Goal: Task Accomplishment & Management: Use online tool/utility

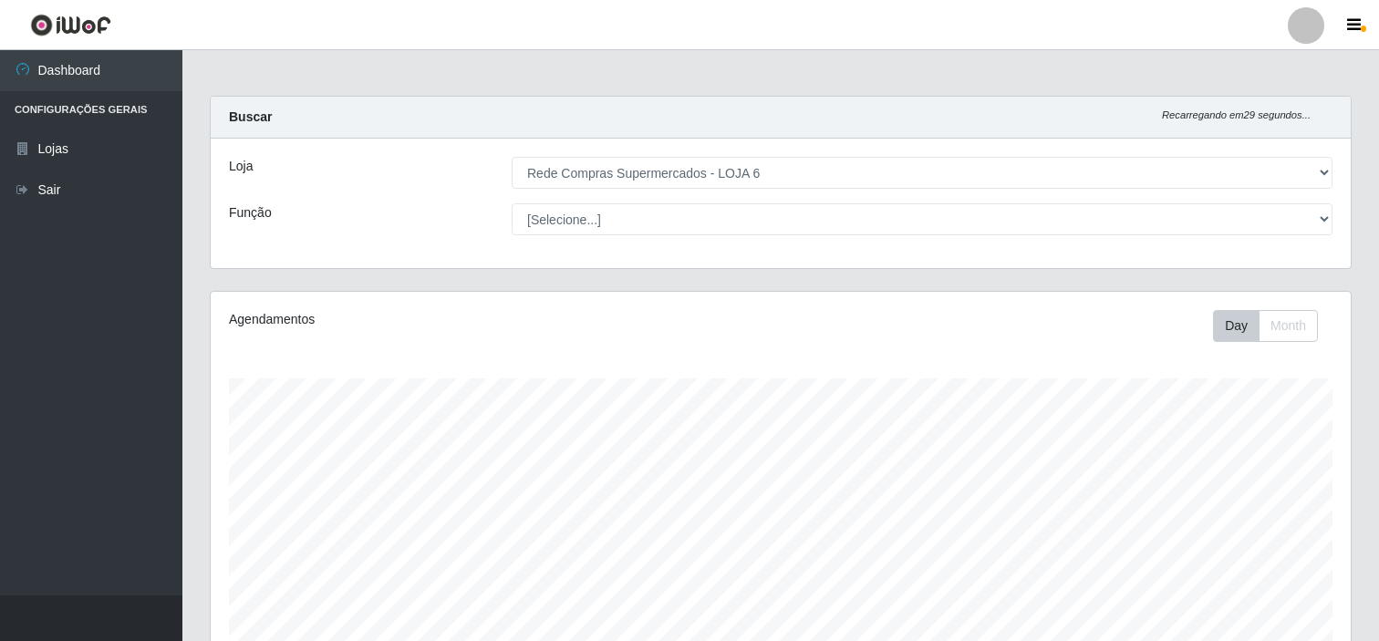
select select "398"
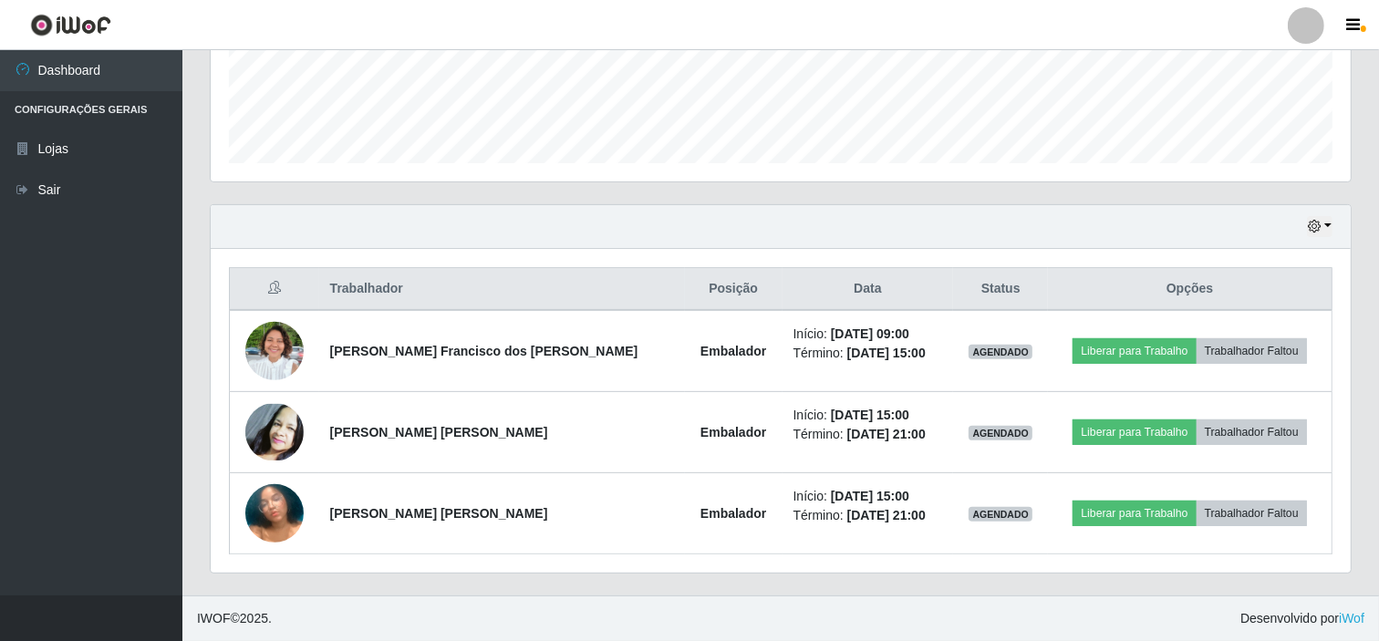
scroll to position [378, 1140]
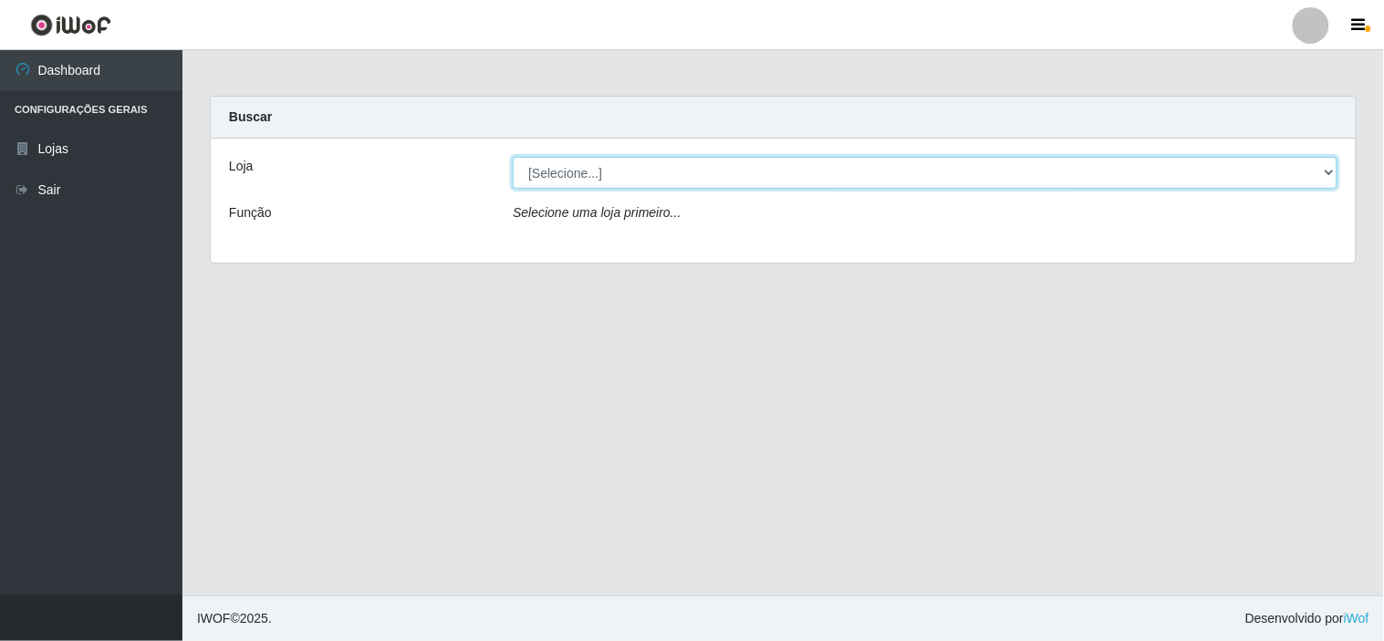
click at [732, 176] on select "[Selecione...] Rede Compras Supermercados - LOJA 6" at bounding box center [925, 173] width 825 height 32
select select "398"
click at [513, 157] on select "[Selecione...] Rede Compras Supermercados - LOJA 6" at bounding box center [925, 173] width 825 height 32
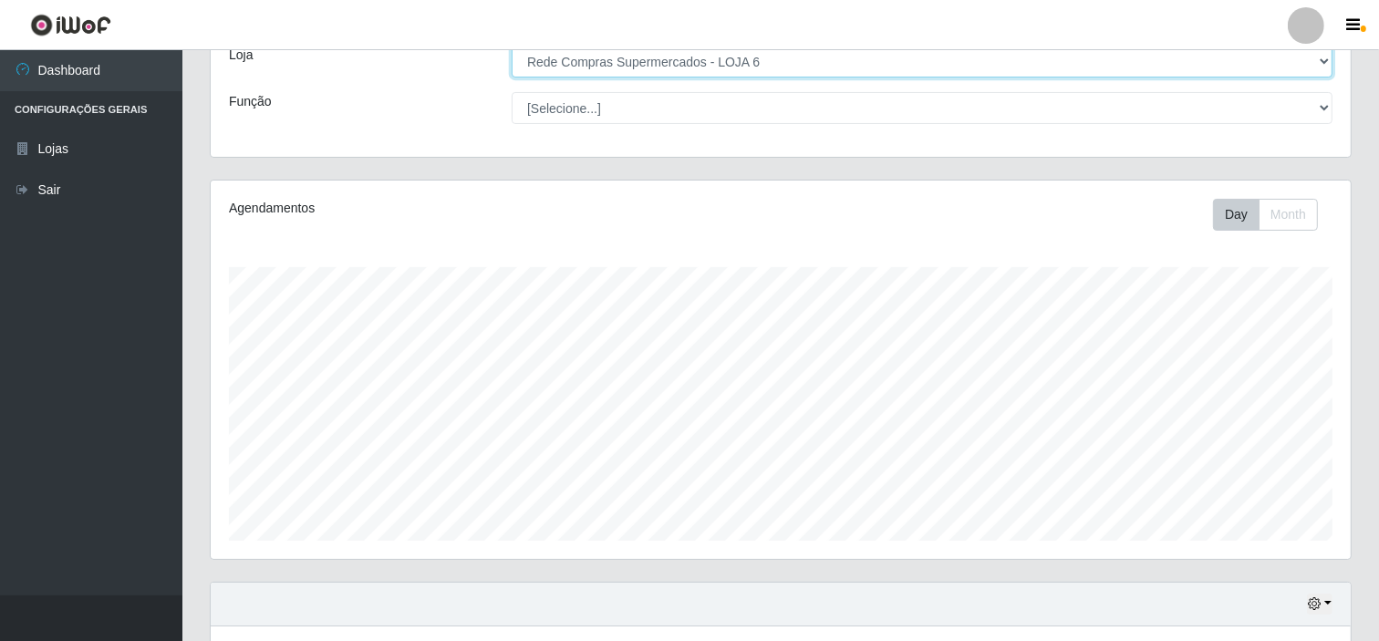
scroll to position [244, 0]
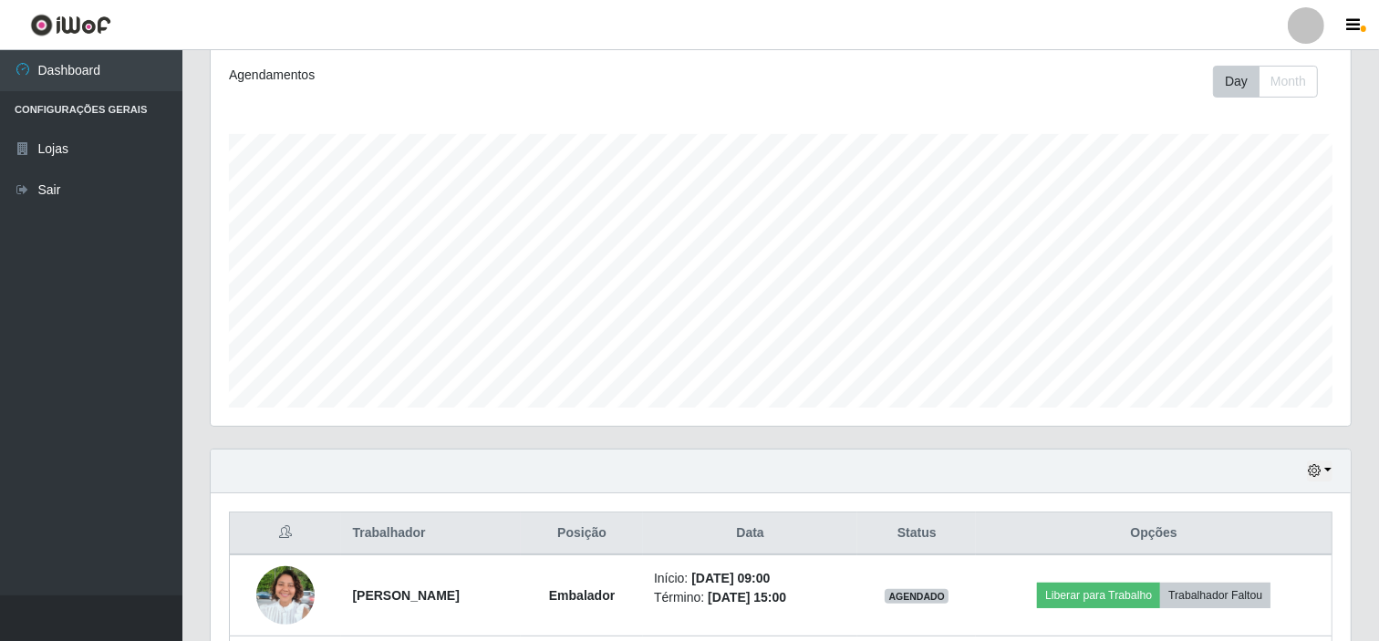
drag, startPoint x: 1374, startPoint y: 383, endPoint x: 1374, endPoint y: 399, distance: 15.5
click at [1374, 399] on div "Carregando... Buscar Recarregando em 25 segundos... Loja [Selecione...] Rede Co…" at bounding box center [780, 345] width 1197 height 989
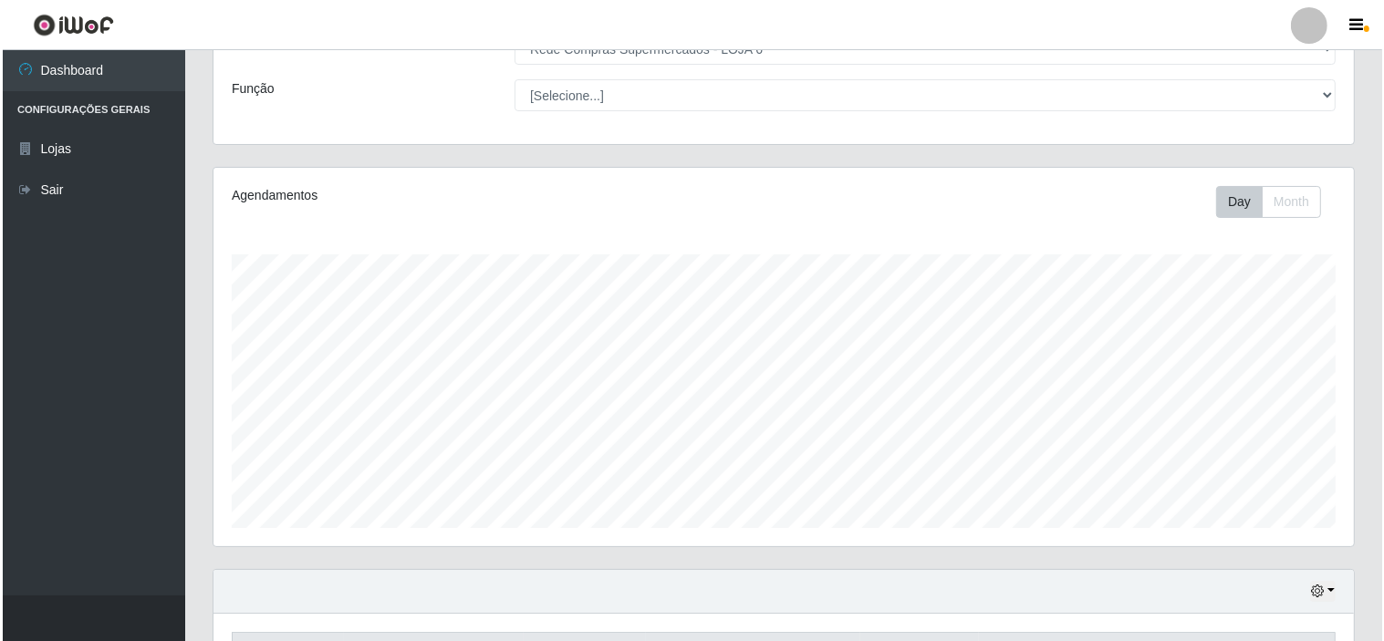
scroll to position [489, 0]
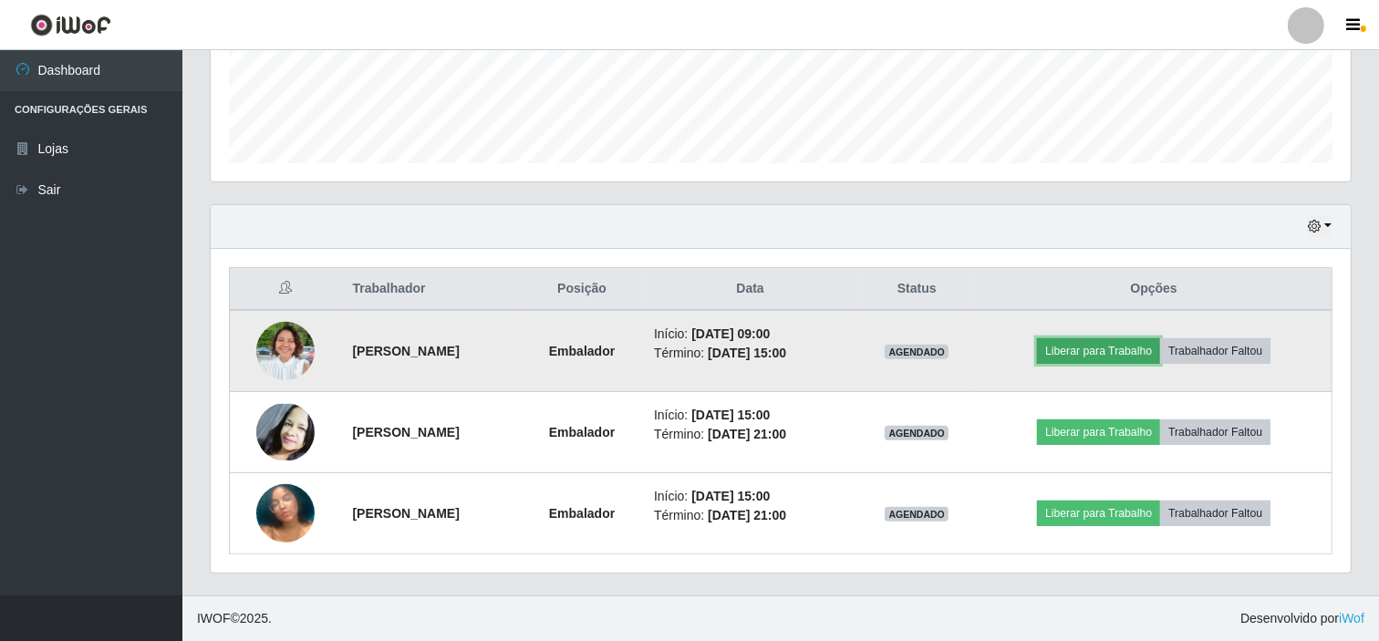
click at [1088, 352] on button "Liberar para Trabalho" at bounding box center [1098, 351] width 123 height 26
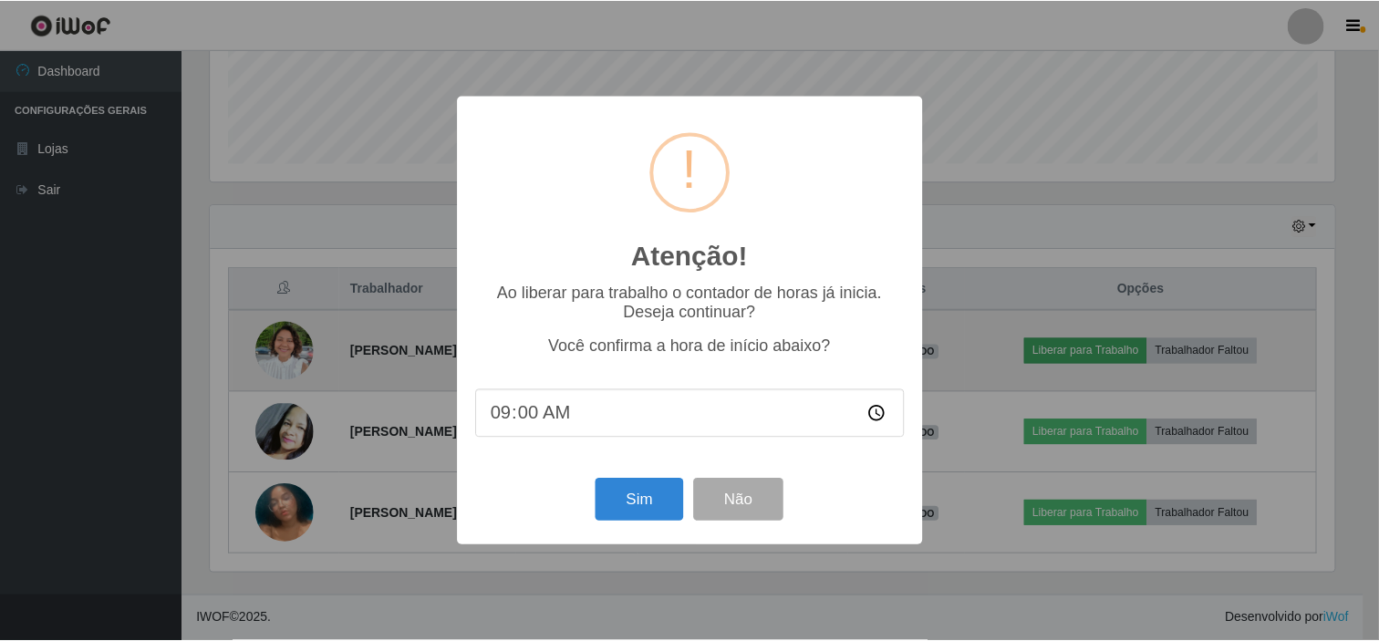
scroll to position [378, 1128]
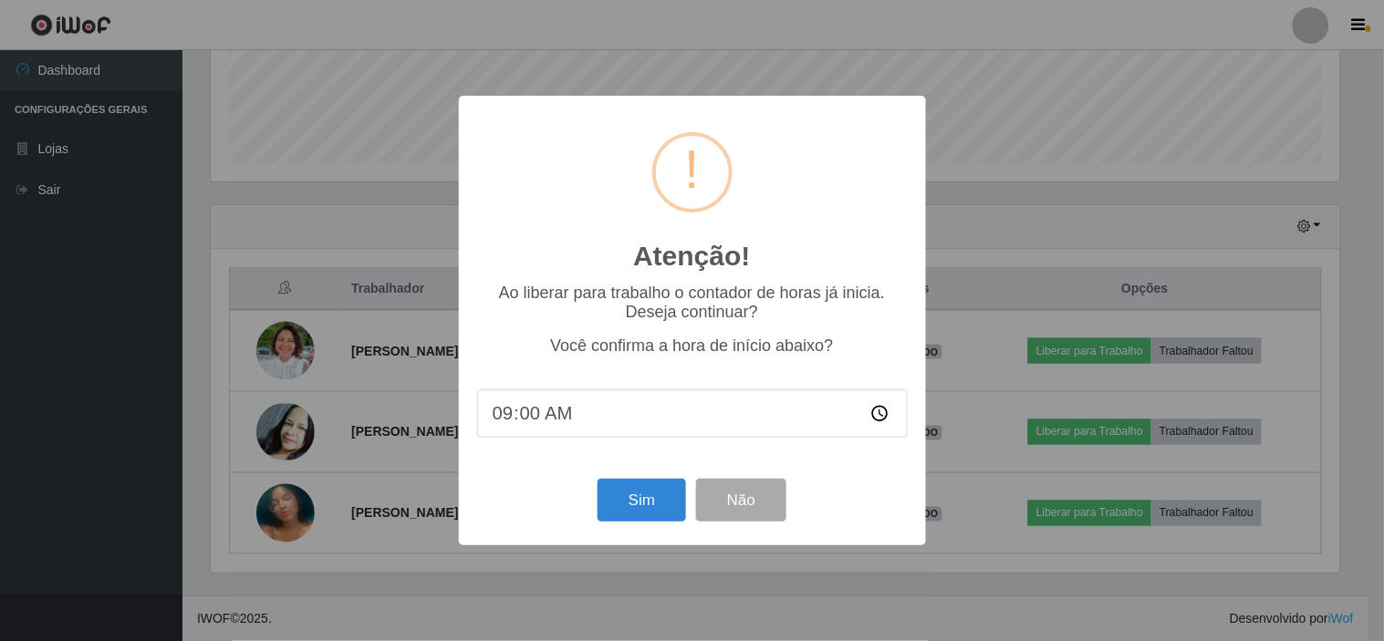
click at [504, 409] on input "09:00" at bounding box center [692, 413] width 431 height 48
click at [522, 411] on input "09:00" at bounding box center [692, 413] width 431 height 48
click at [641, 499] on button "Sim" at bounding box center [641, 500] width 88 height 43
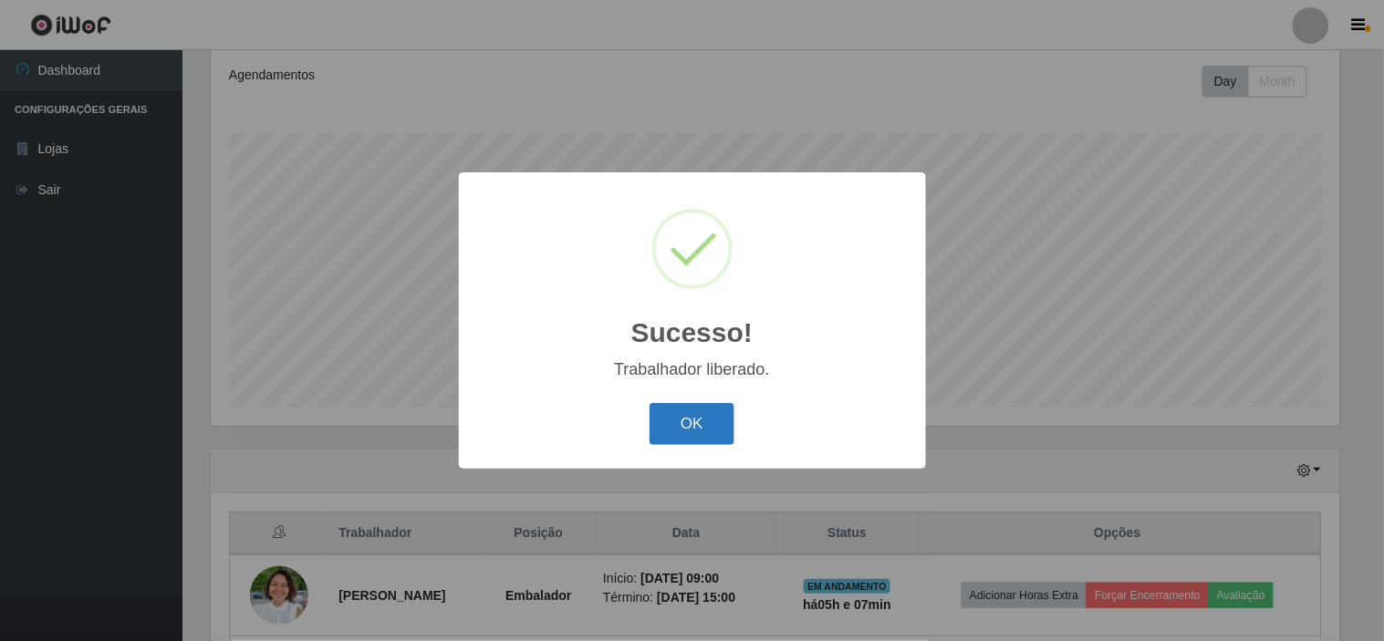
click at [697, 425] on button "OK" at bounding box center [691, 424] width 85 height 43
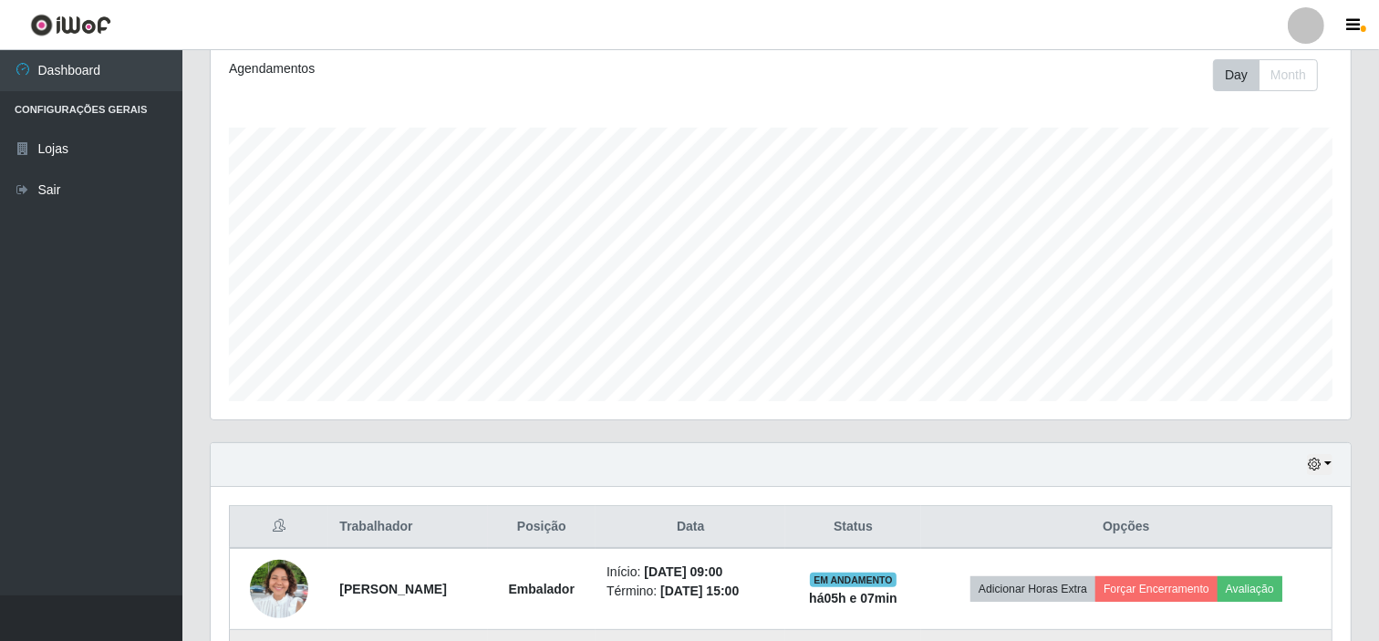
scroll to position [489, 0]
